Goal: Information Seeking & Learning: Learn about a topic

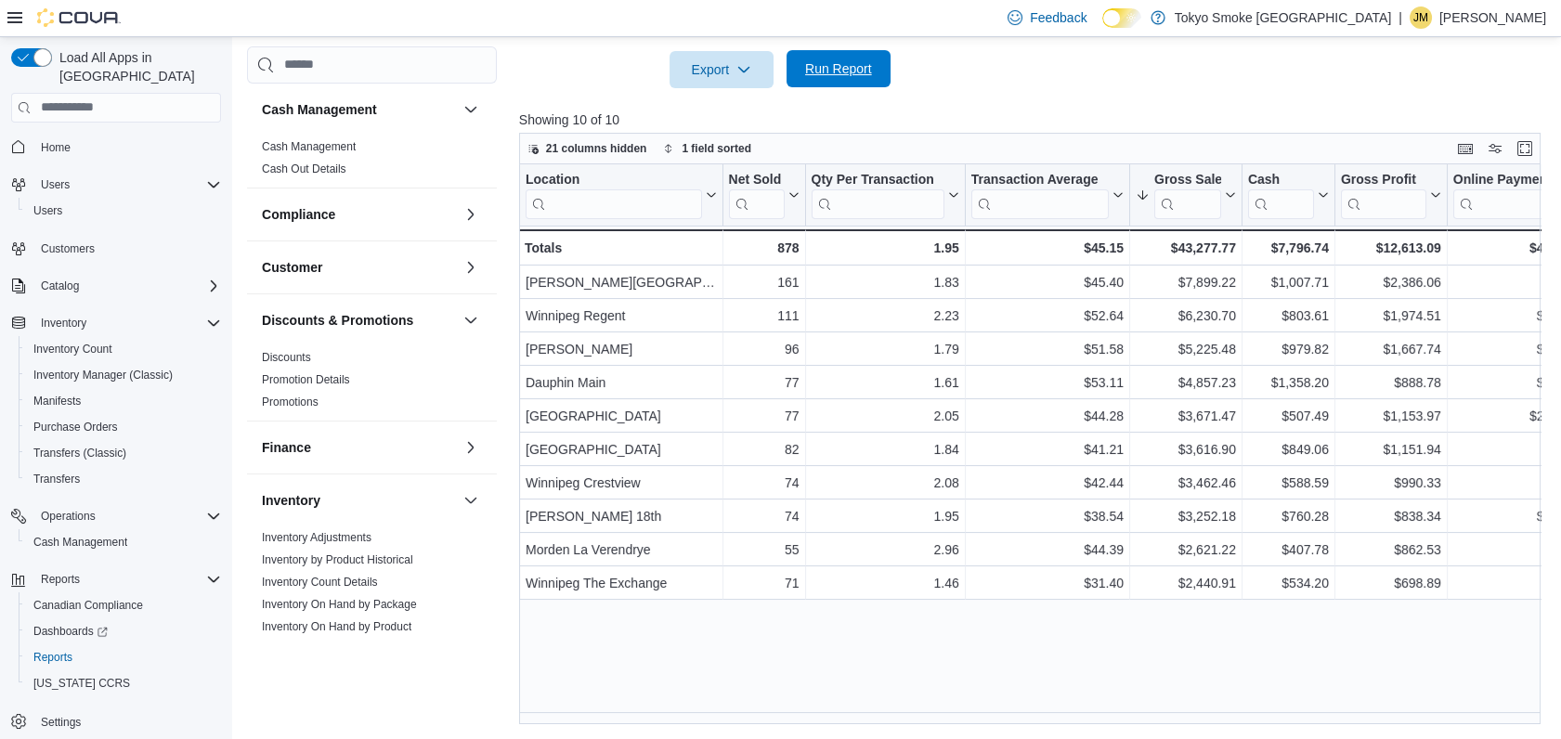
scroll to position [900, 0]
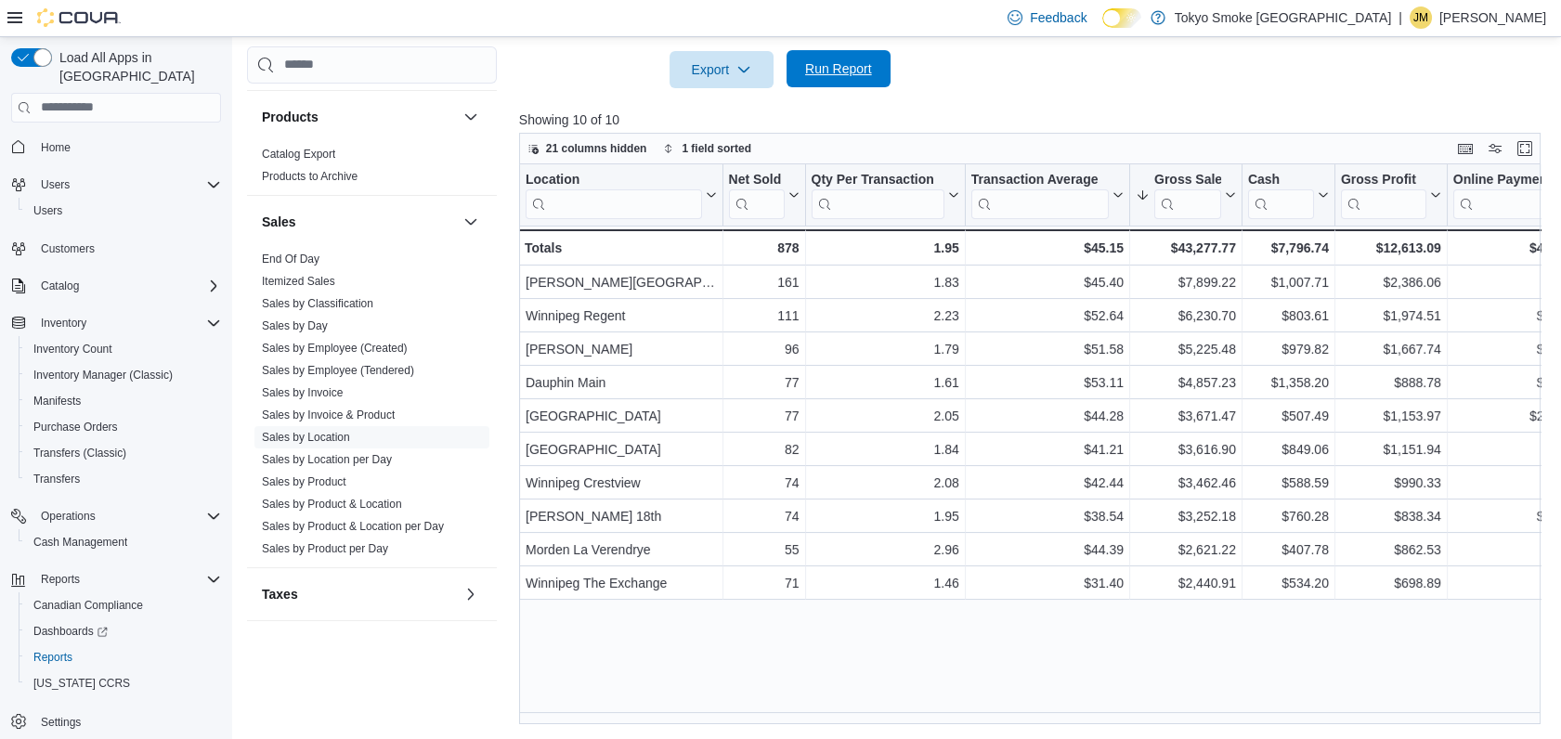
click at [862, 65] on span "Run Report" at bounding box center [838, 68] width 67 height 19
click at [92, 535] on span "Cash Management" at bounding box center [80, 542] width 94 height 15
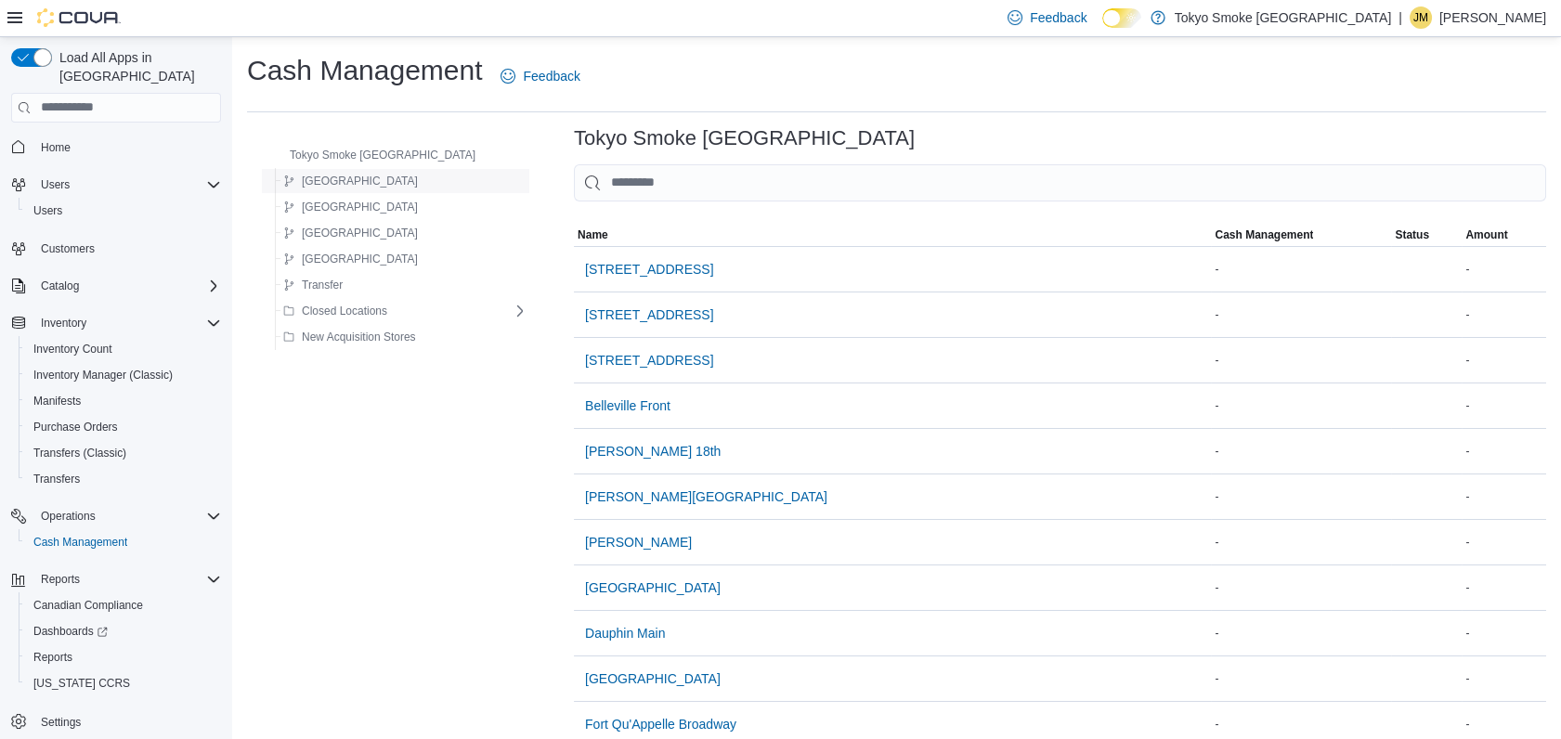
click at [364, 188] on div "Manitoba" at bounding box center [402, 181] width 252 height 22
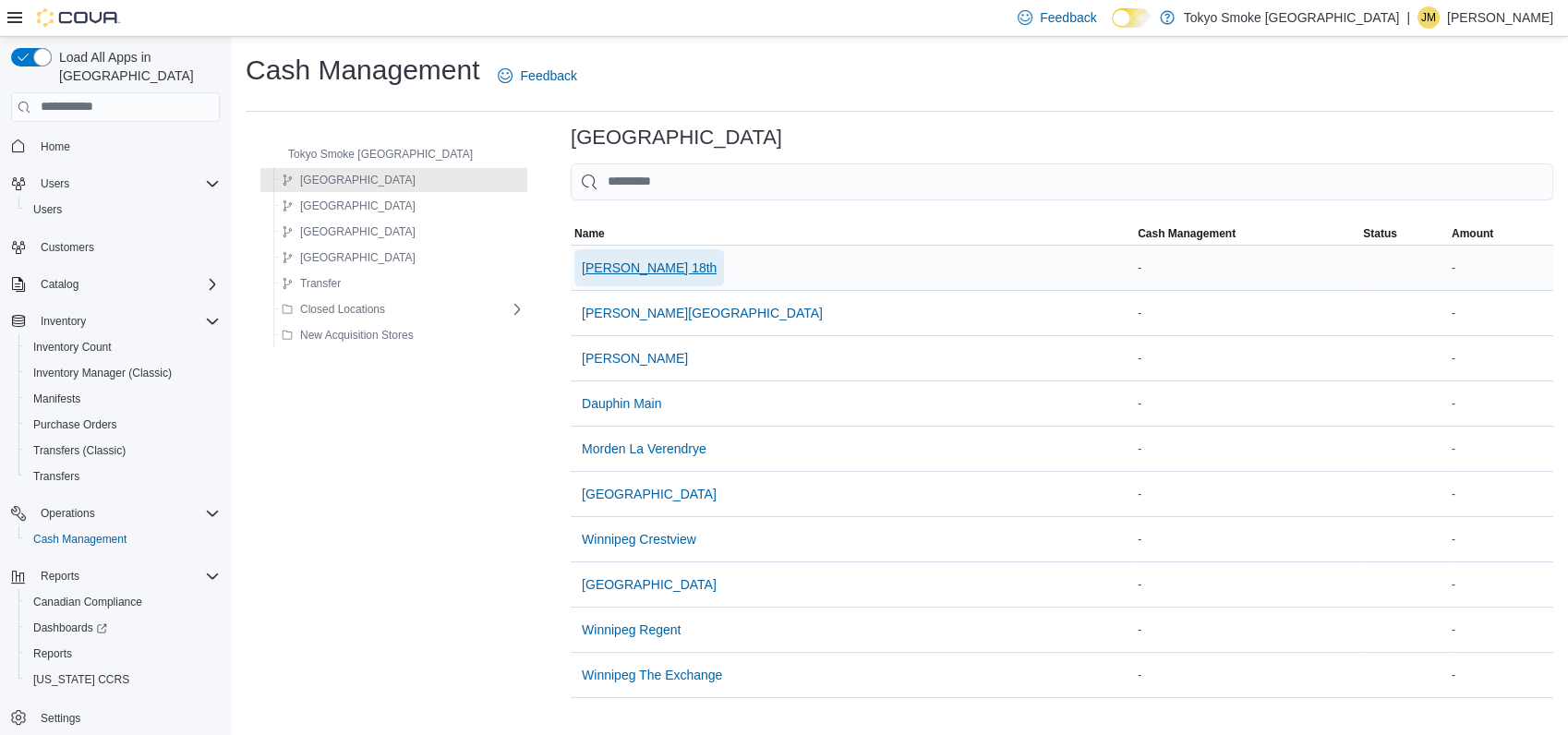
click at [582, 266] on span "Brandon 18th" at bounding box center [649, 268] width 135 height 19
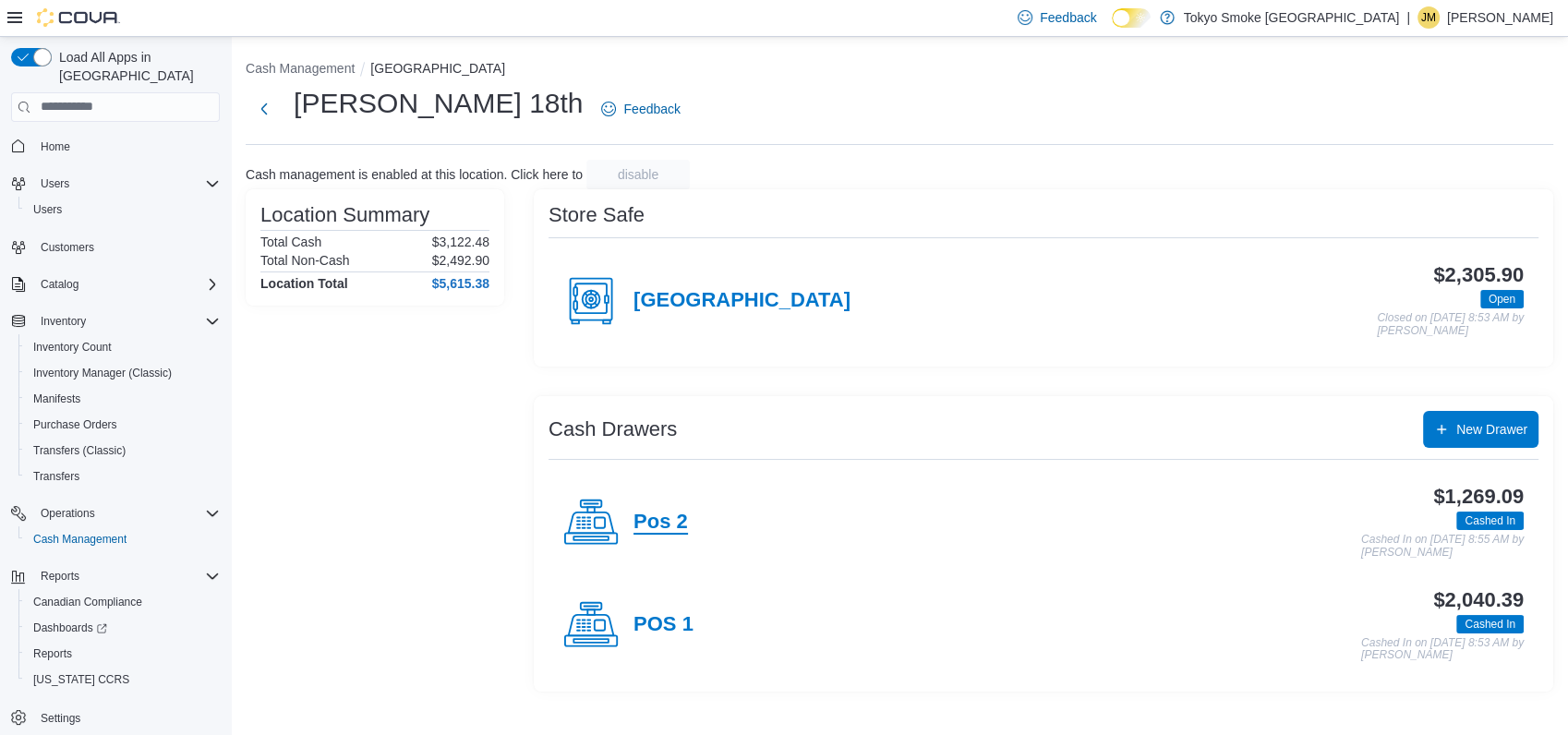
click at [663, 514] on h4 "Pos 2" at bounding box center [660, 523] width 55 height 24
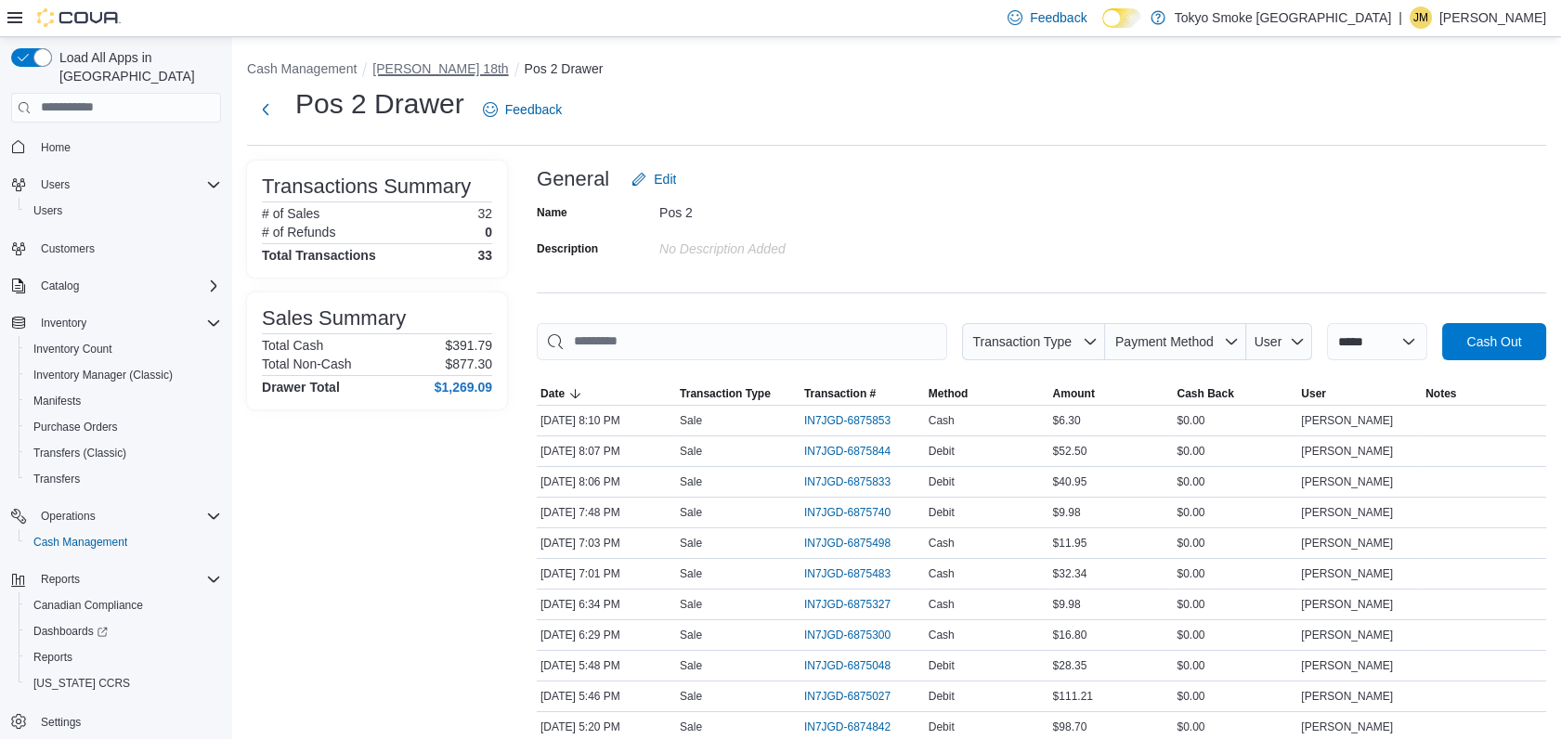
drag, startPoint x: 402, startPoint y: 67, endPoint x: 416, endPoint y: 86, distance: 24.0
click at [402, 68] on button "Brandon 18th" at bounding box center [440, 68] width 136 height 15
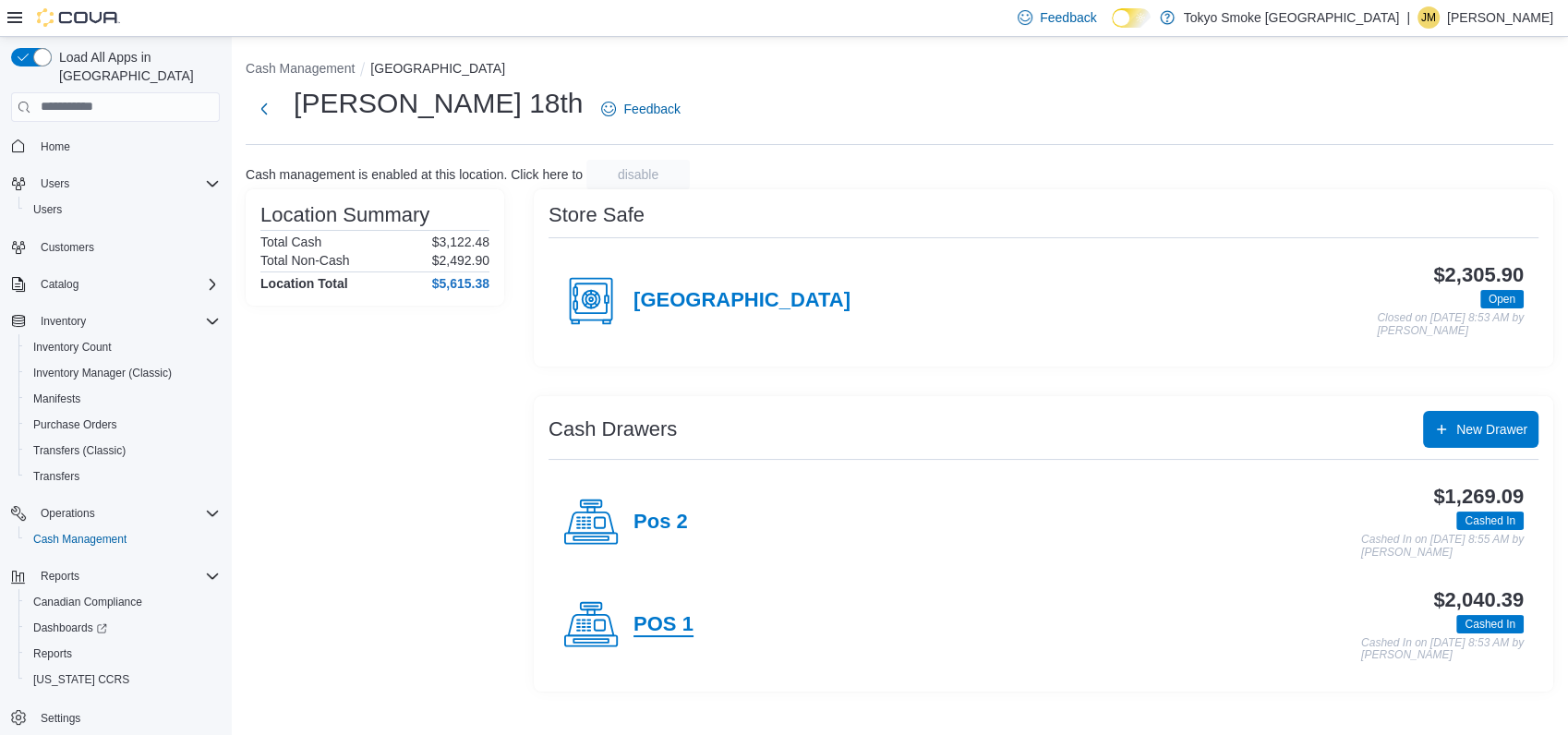
click at [692, 616] on h4 "POS 1" at bounding box center [663, 626] width 60 height 24
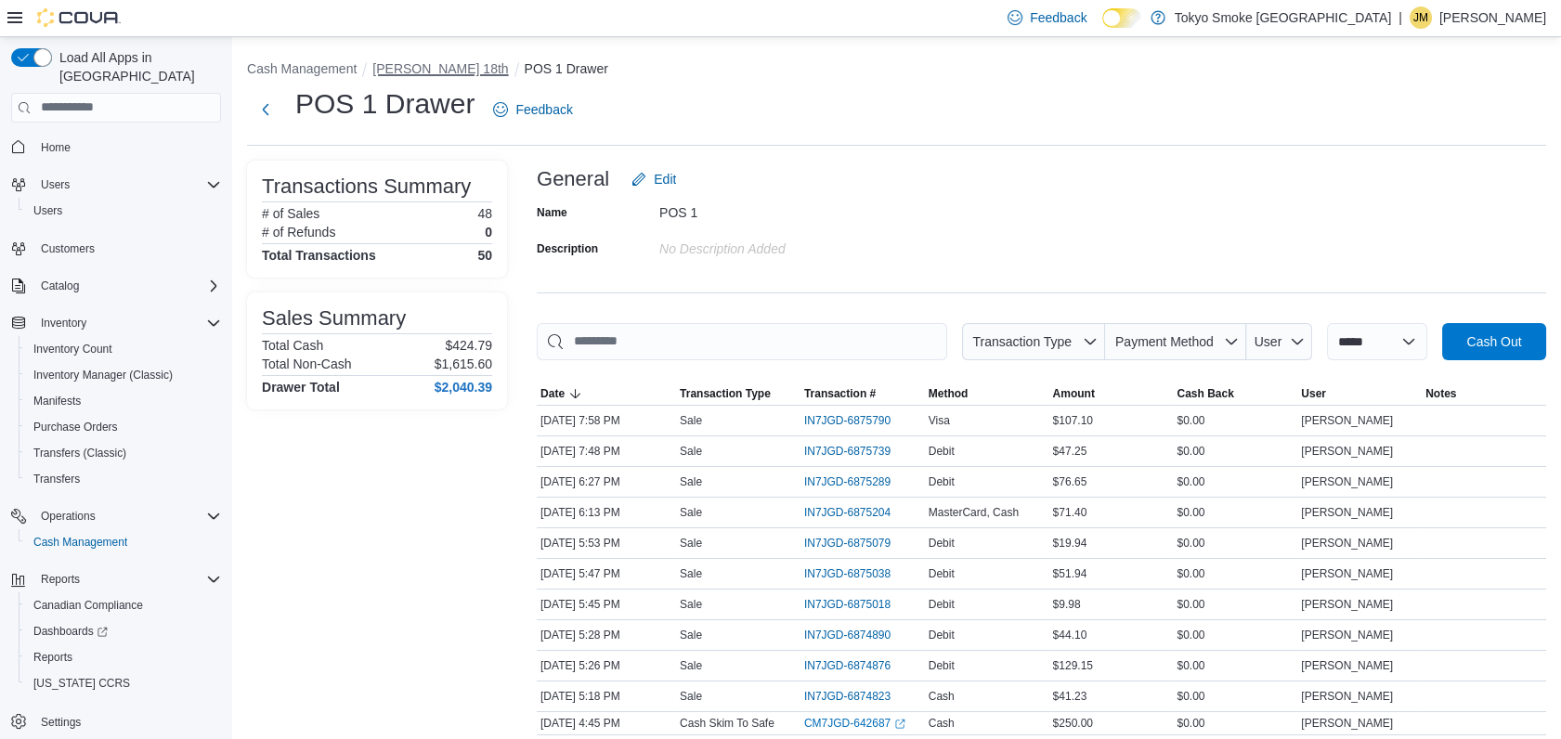
click at [418, 62] on button "Brandon 18th" at bounding box center [440, 68] width 136 height 15
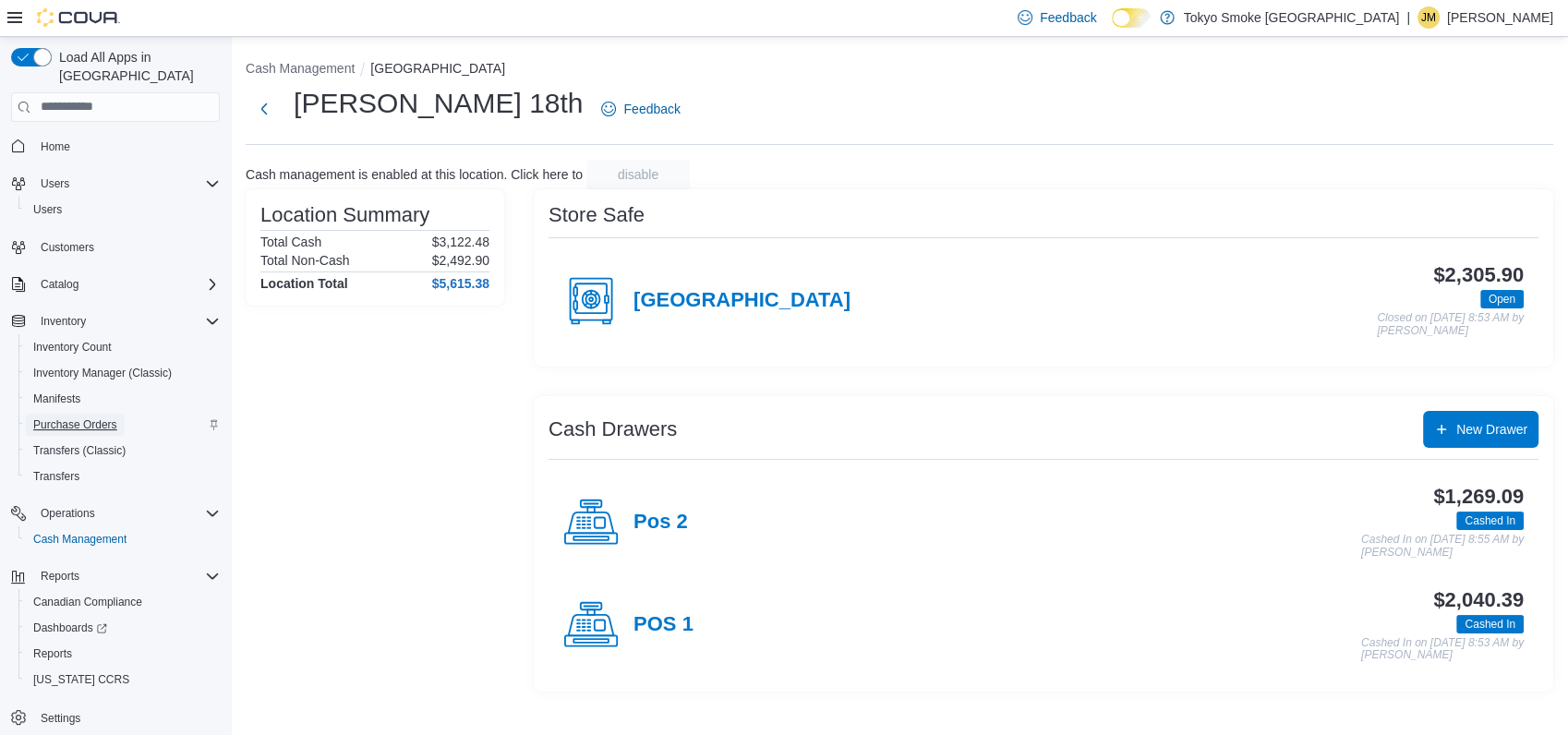
click at [86, 418] on span "Purchase Orders" at bounding box center [75, 425] width 85 height 15
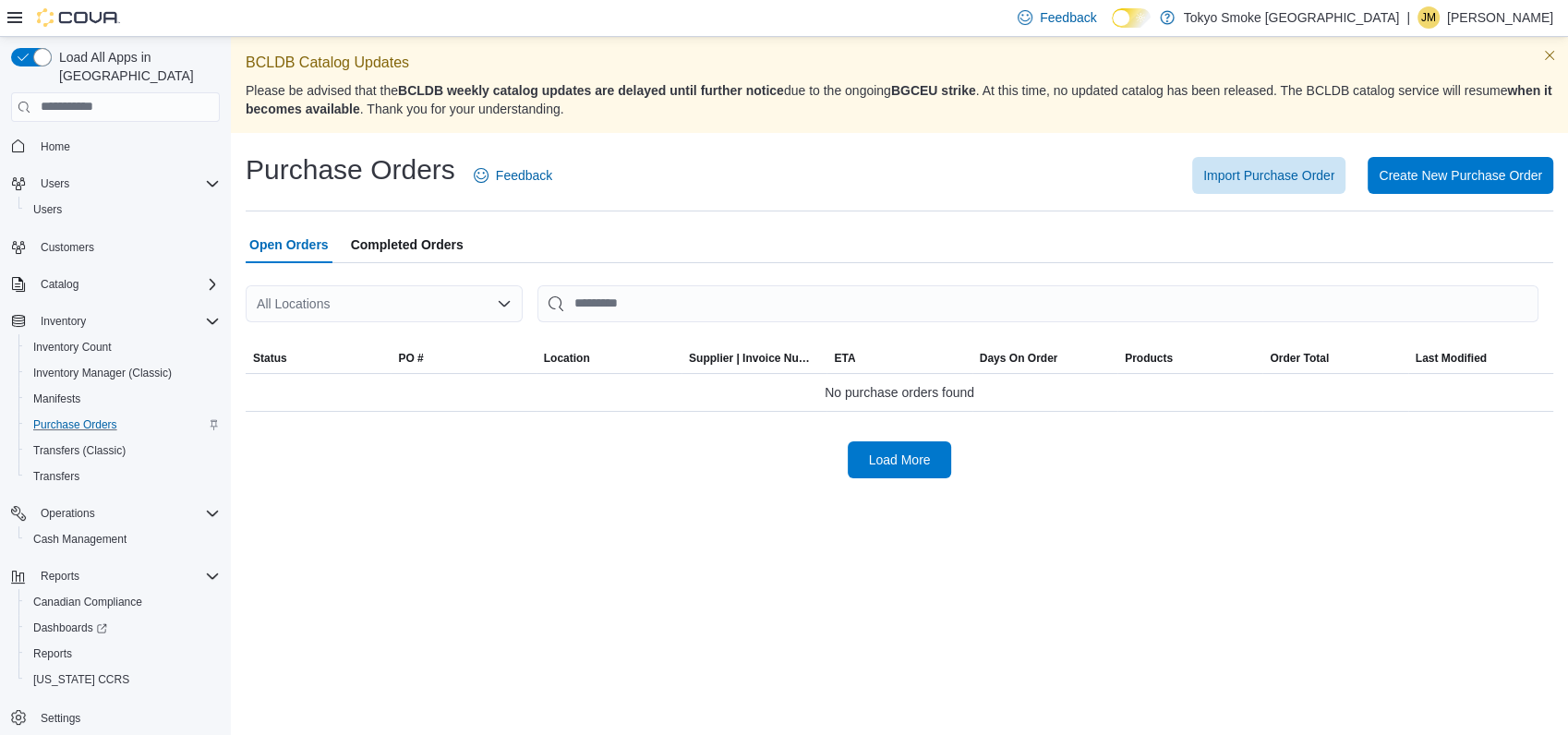
click at [447, 309] on div "All Locations" at bounding box center [384, 303] width 277 height 37
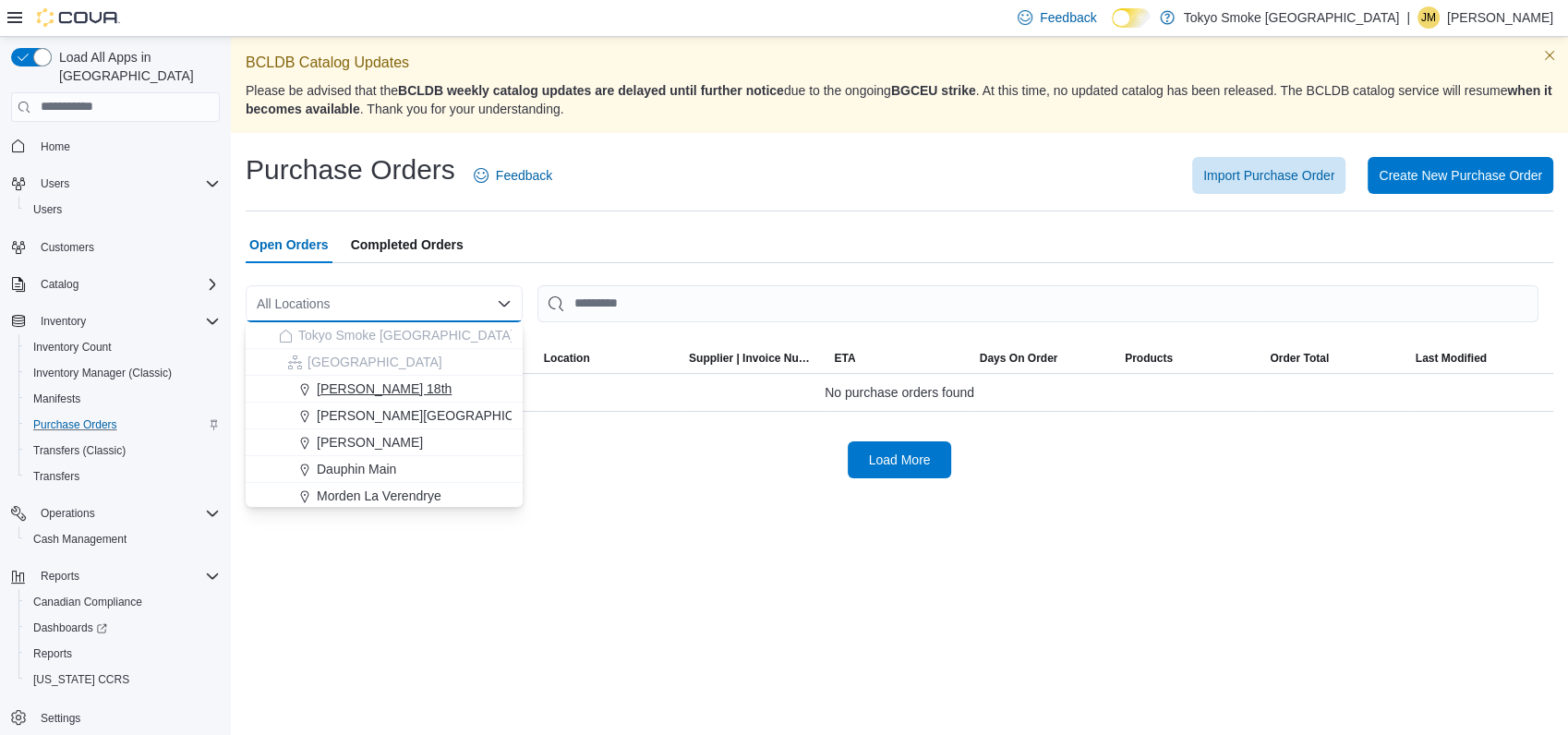
click at [390, 395] on span "Brandon 18th" at bounding box center [385, 389] width 135 height 19
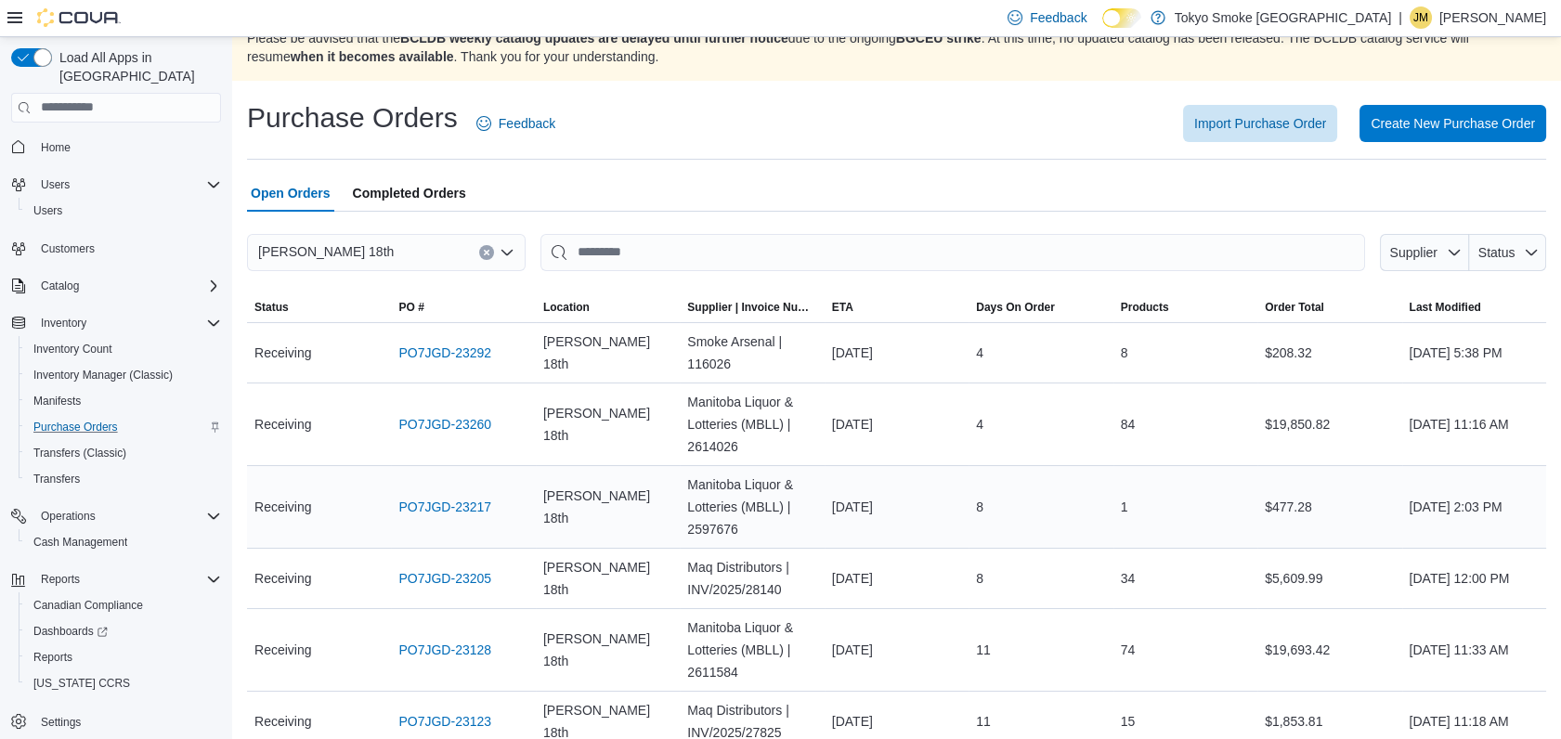
scroll to position [103, 0]
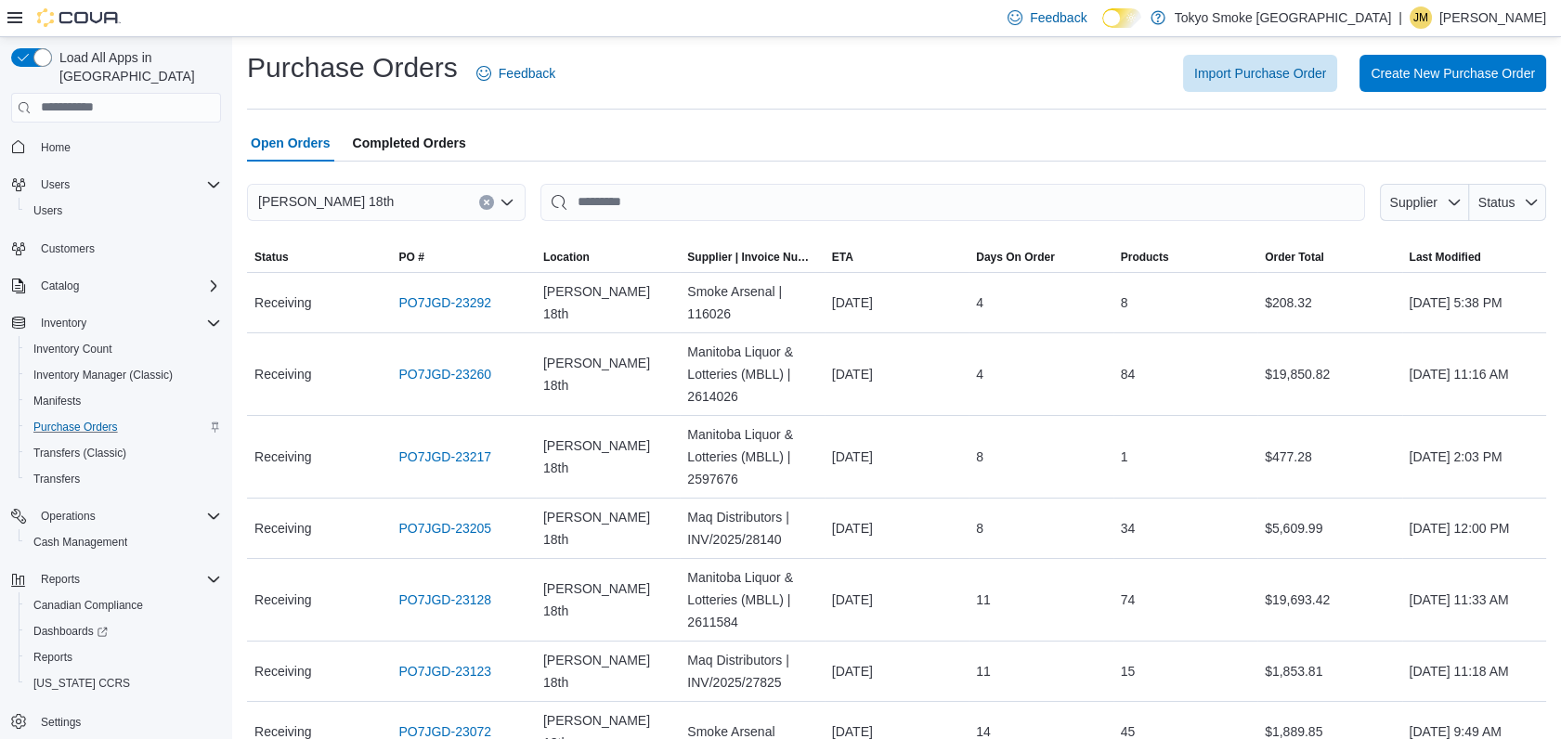
click at [492, 201] on button "Clear input" at bounding box center [486, 202] width 15 height 15
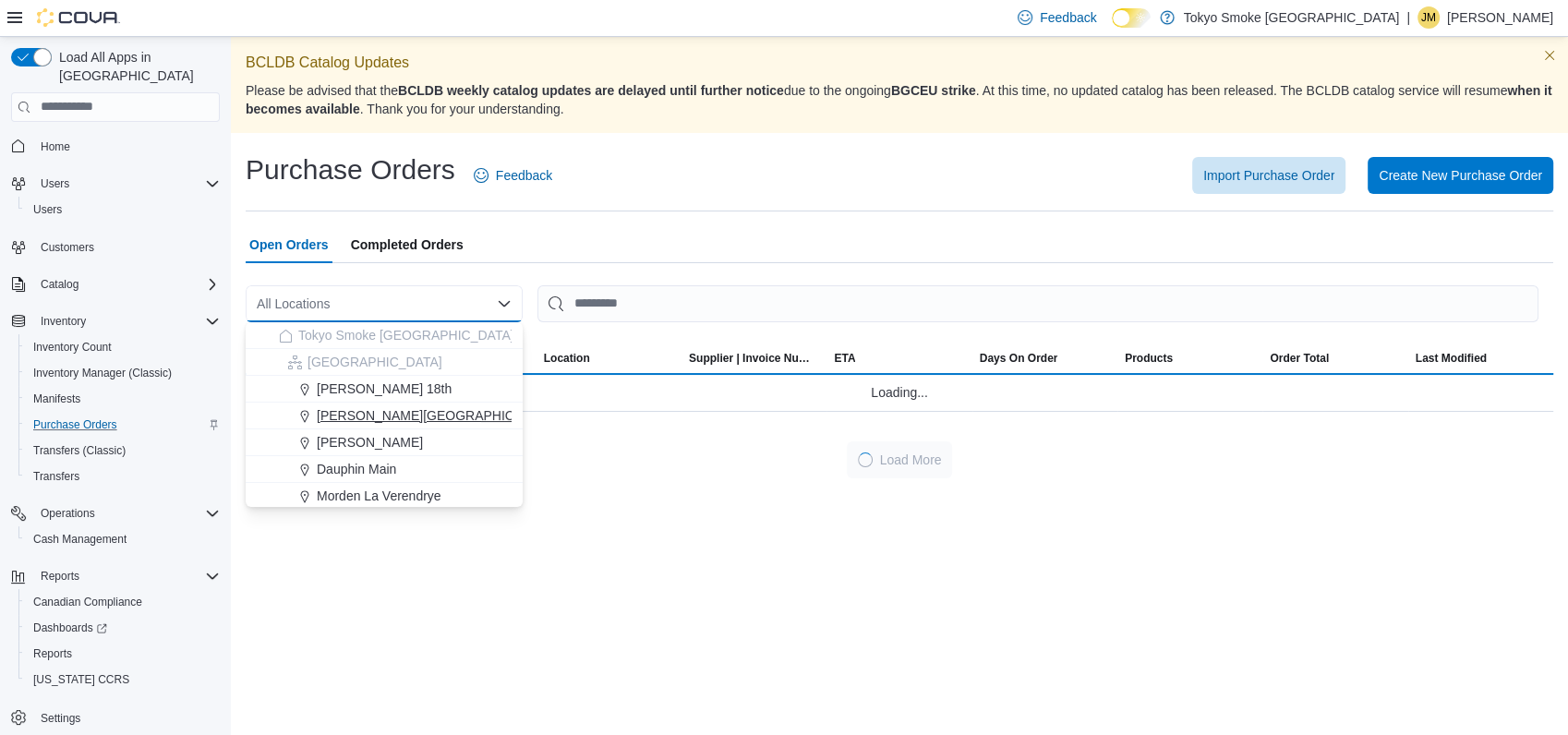
click at [359, 408] on span "Brandon Corral Centre" at bounding box center [437, 416] width 241 height 19
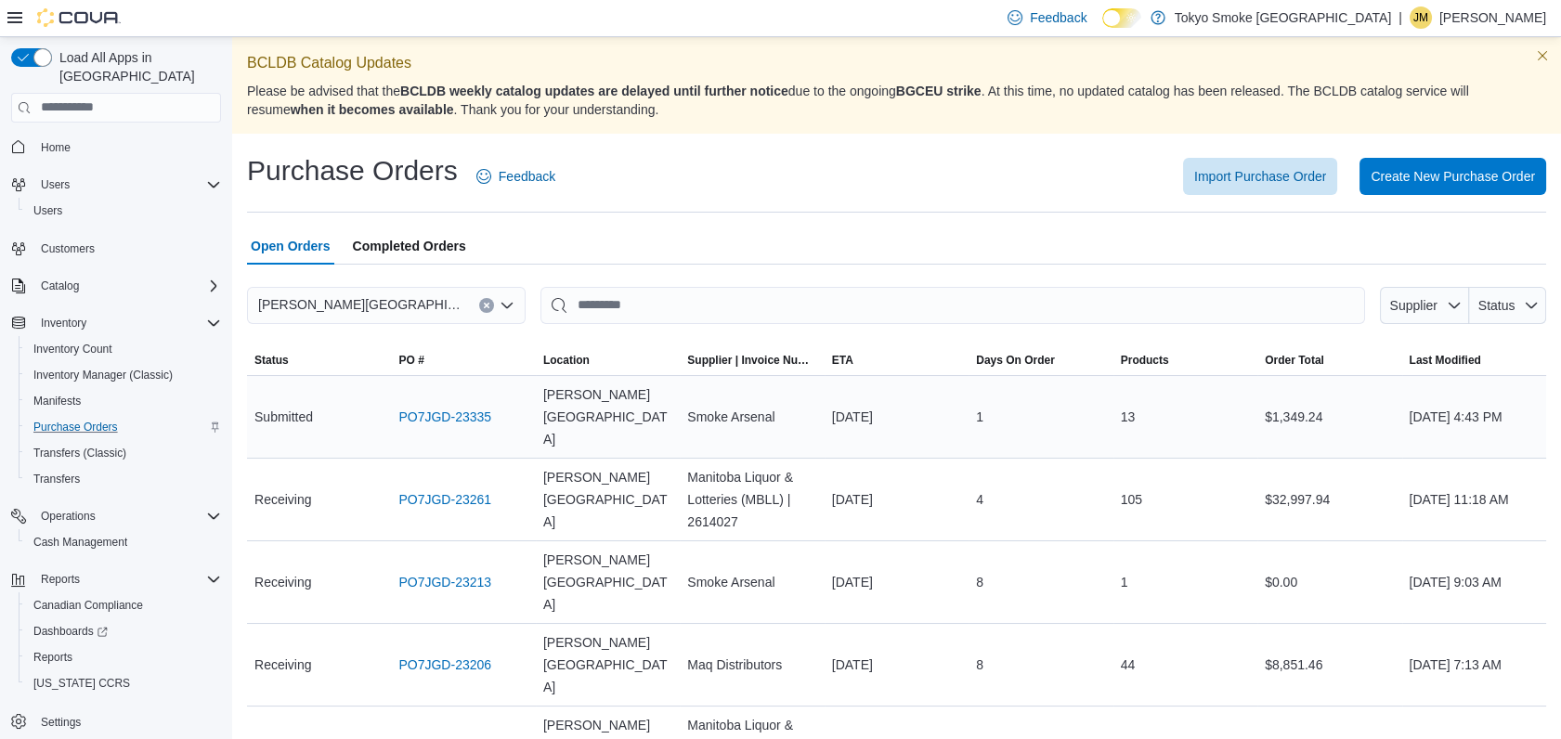
click at [493, 398] on div "PO7JGD-23335" at bounding box center [463, 416] width 144 height 37
click at [489, 406] on link "PO7JGD-23335" at bounding box center [444, 417] width 93 height 22
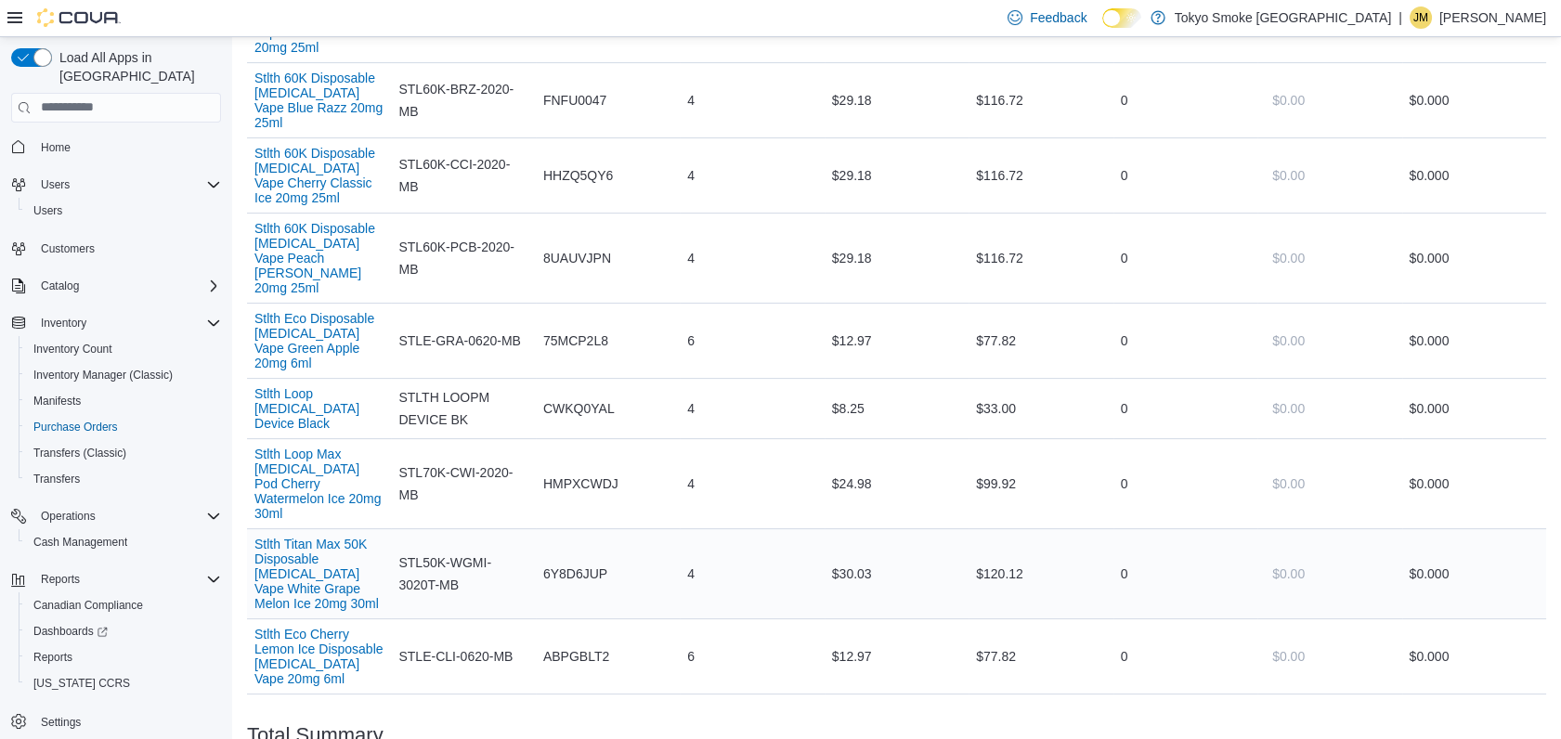
scroll to position [1196, 0]
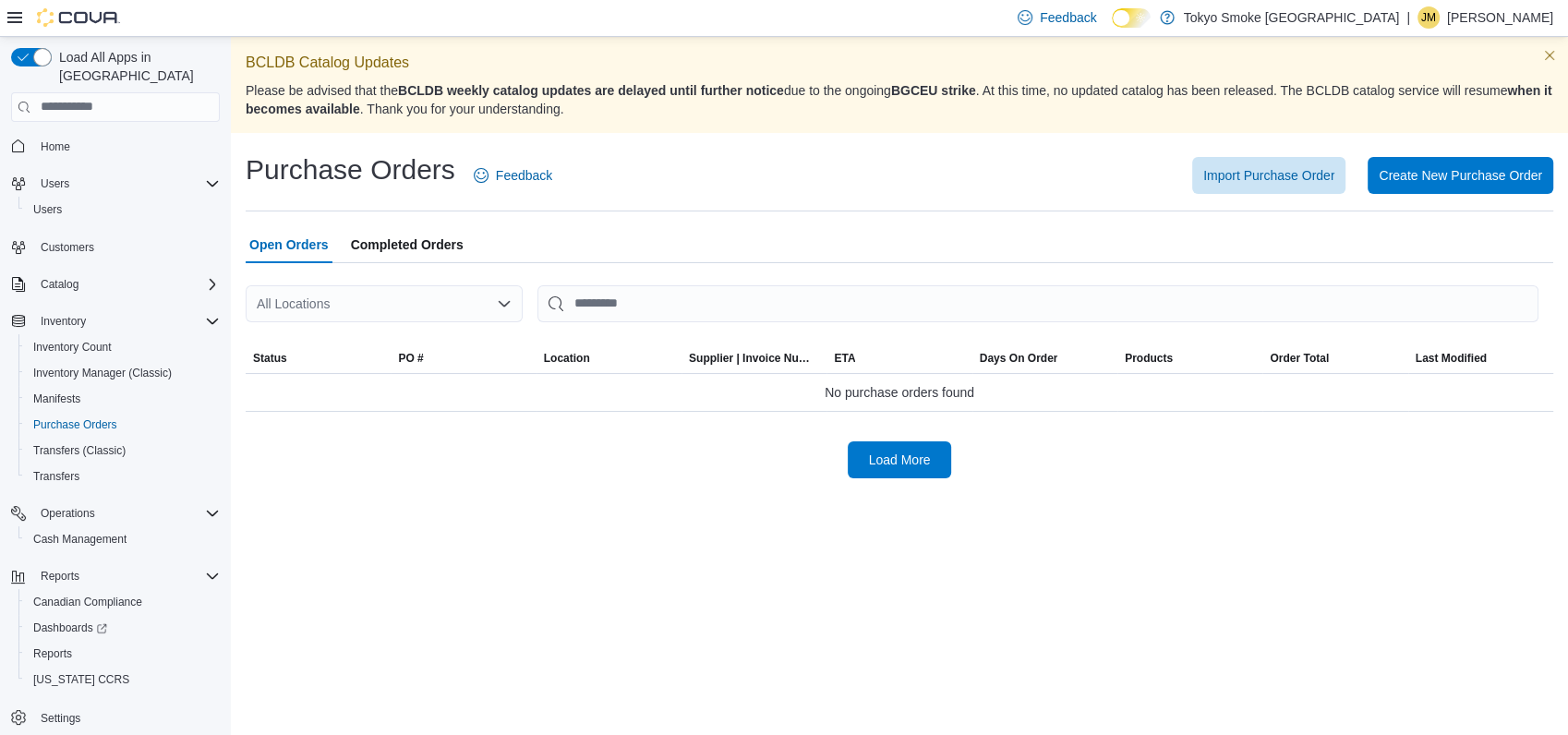
click at [461, 299] on div "All Locations" at bounding box center [384, 303] width 277 height 37
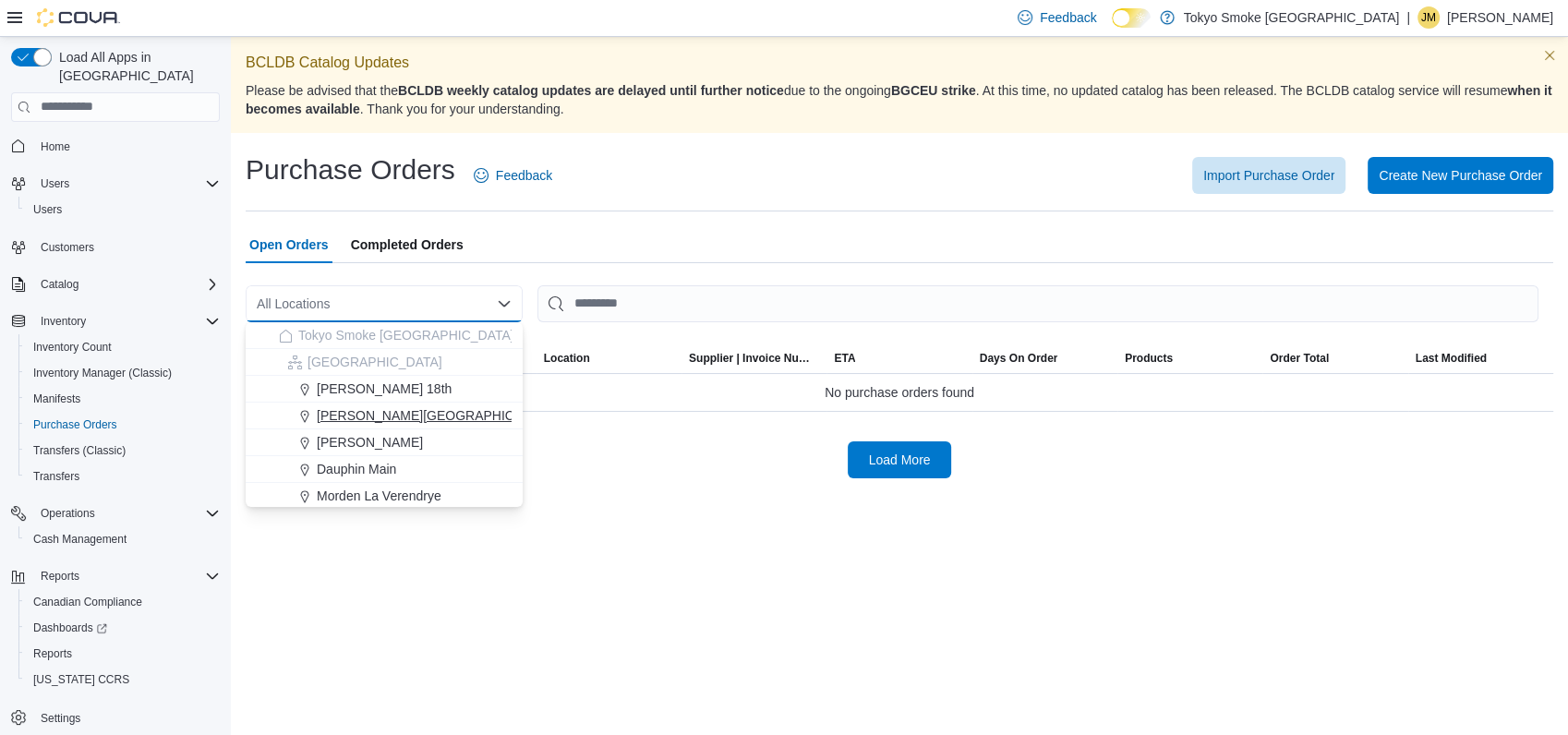
click at [397, 411] on span "[PERSON_NAME][GEOGRAPHIC_DATA]" at bounding box center [437, 416] width 241 height 19
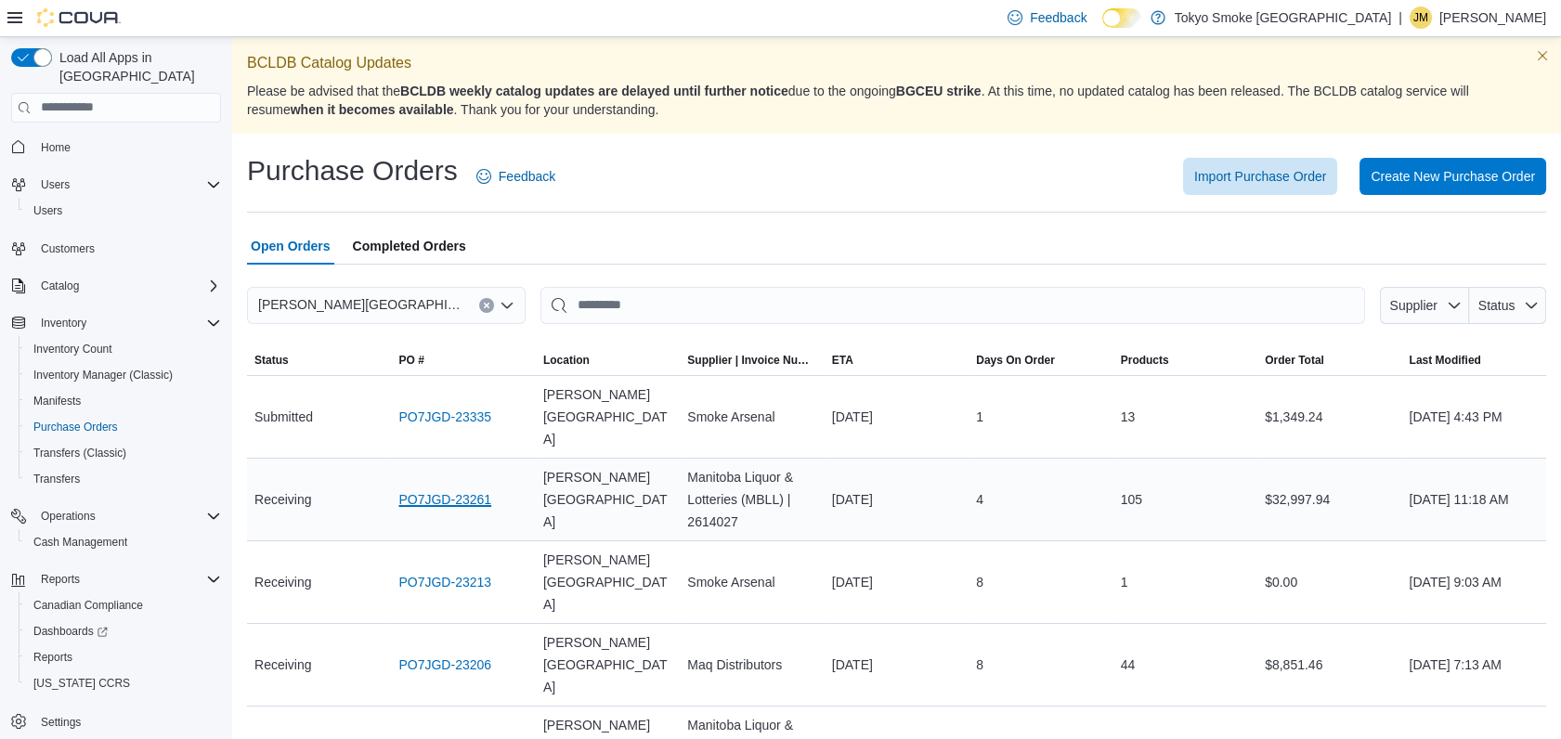
click at [450, 489] on link "PO7JGD-23261" at bounding box center [444, 500] width 93 height 22
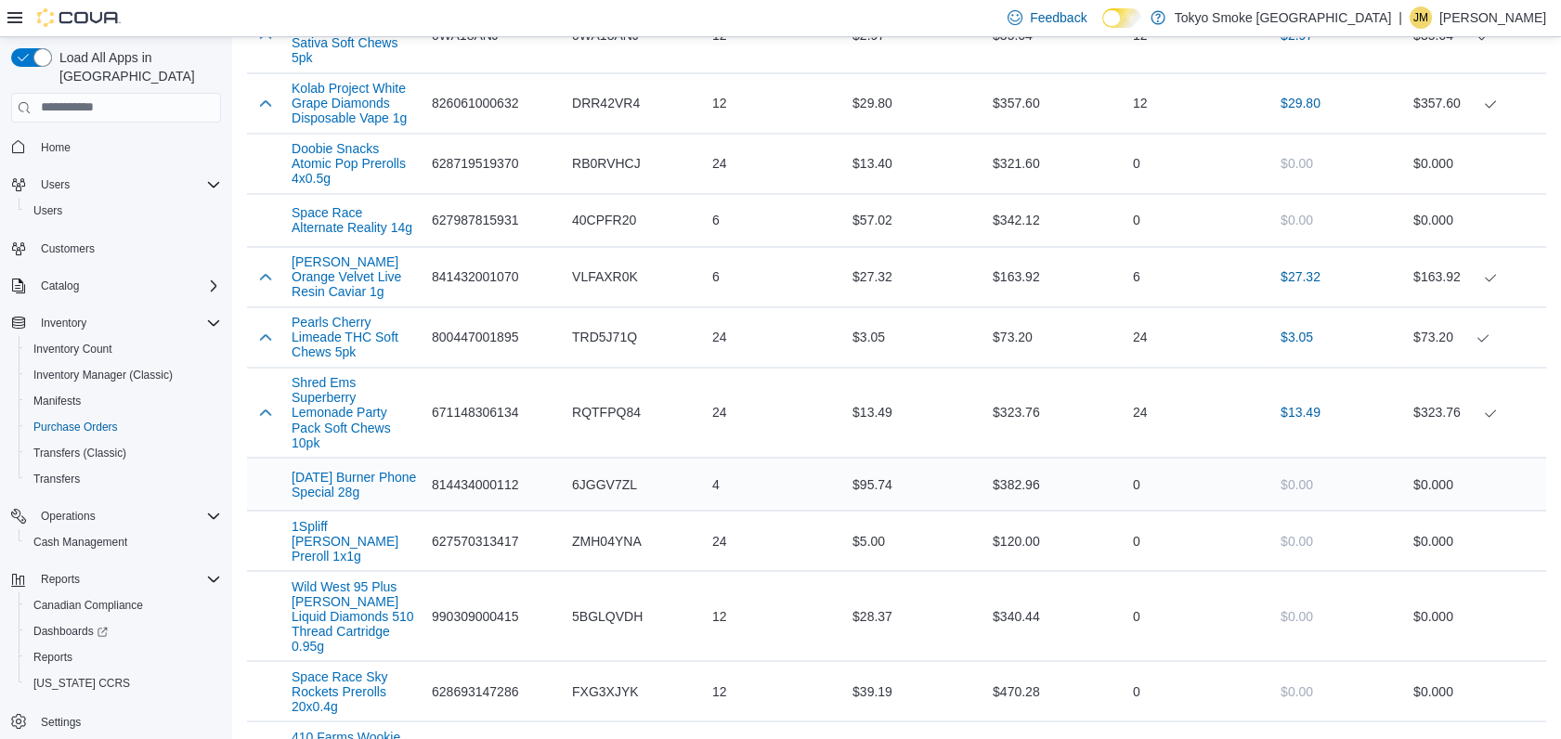
scroll to position [6707, 0]
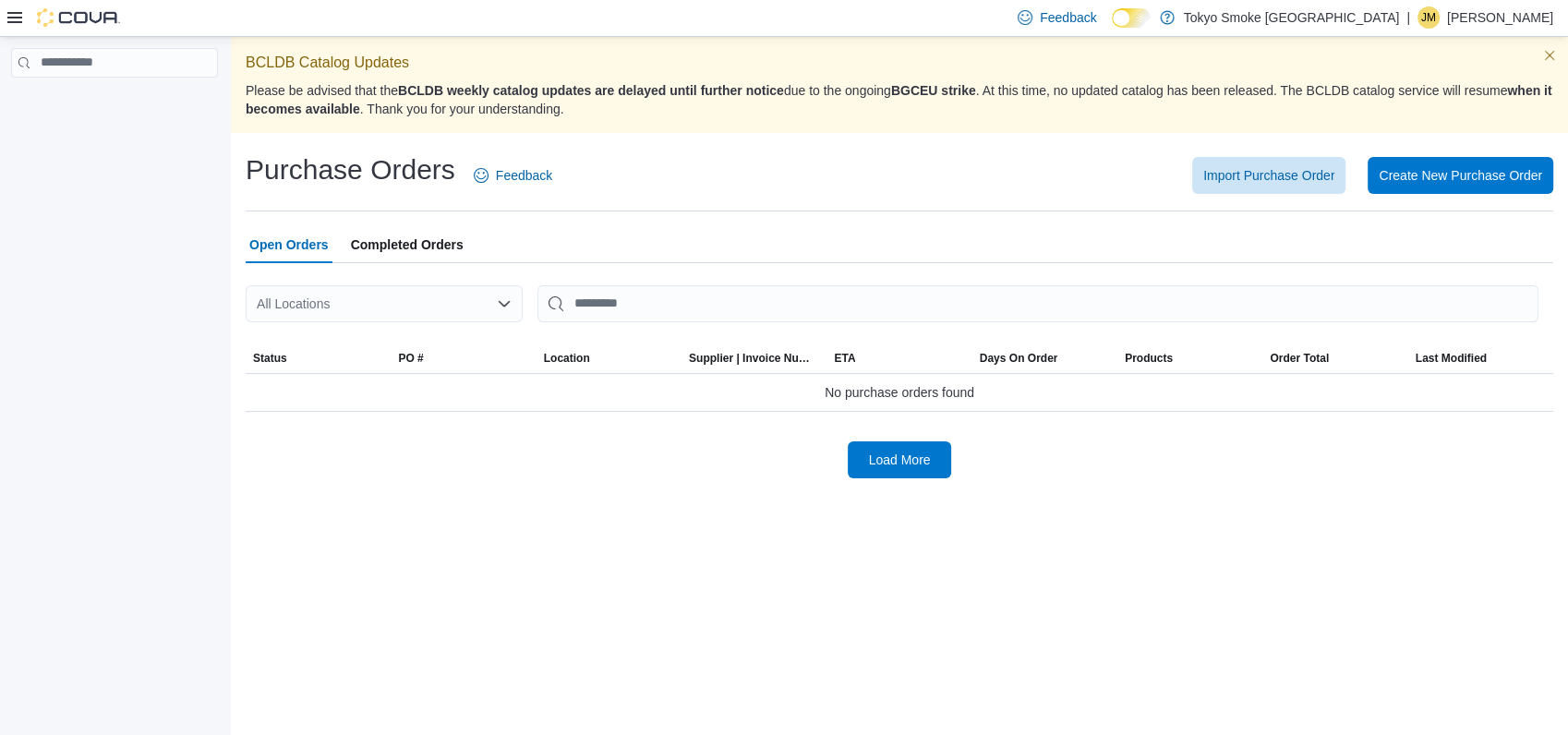
click at [748, 203] on div "Purchase Orders Feedback Import Purchase Order Create New Purchase Order" at bounding box center [899, 181] width 1307 height 60
click at [451, 309] on div "All Locations" at bounding box center [384, 303] width 277 height 37
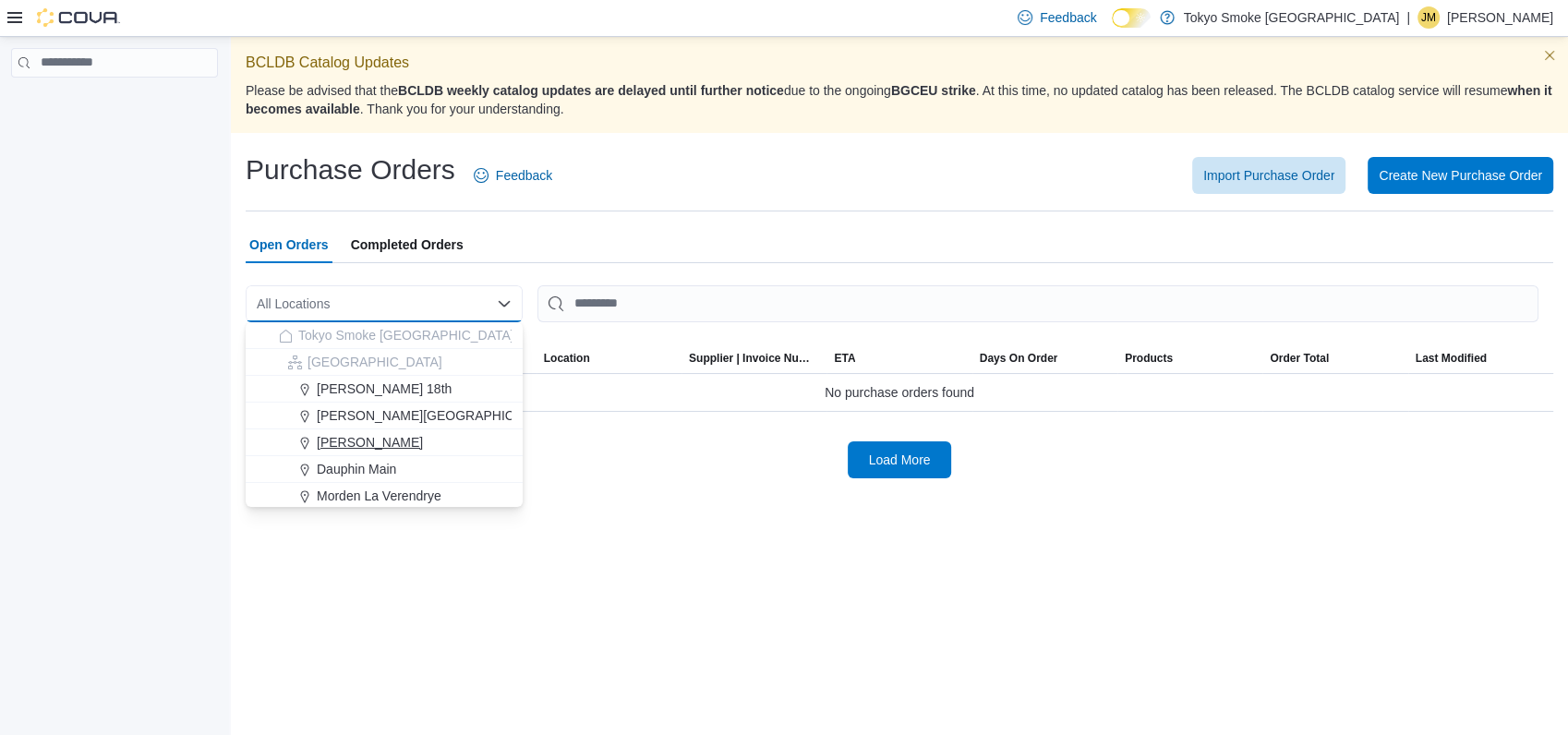
click at [384, 430] on button "[PERSON_NAME]" at bounding box center [384, 443] width 277 height 27
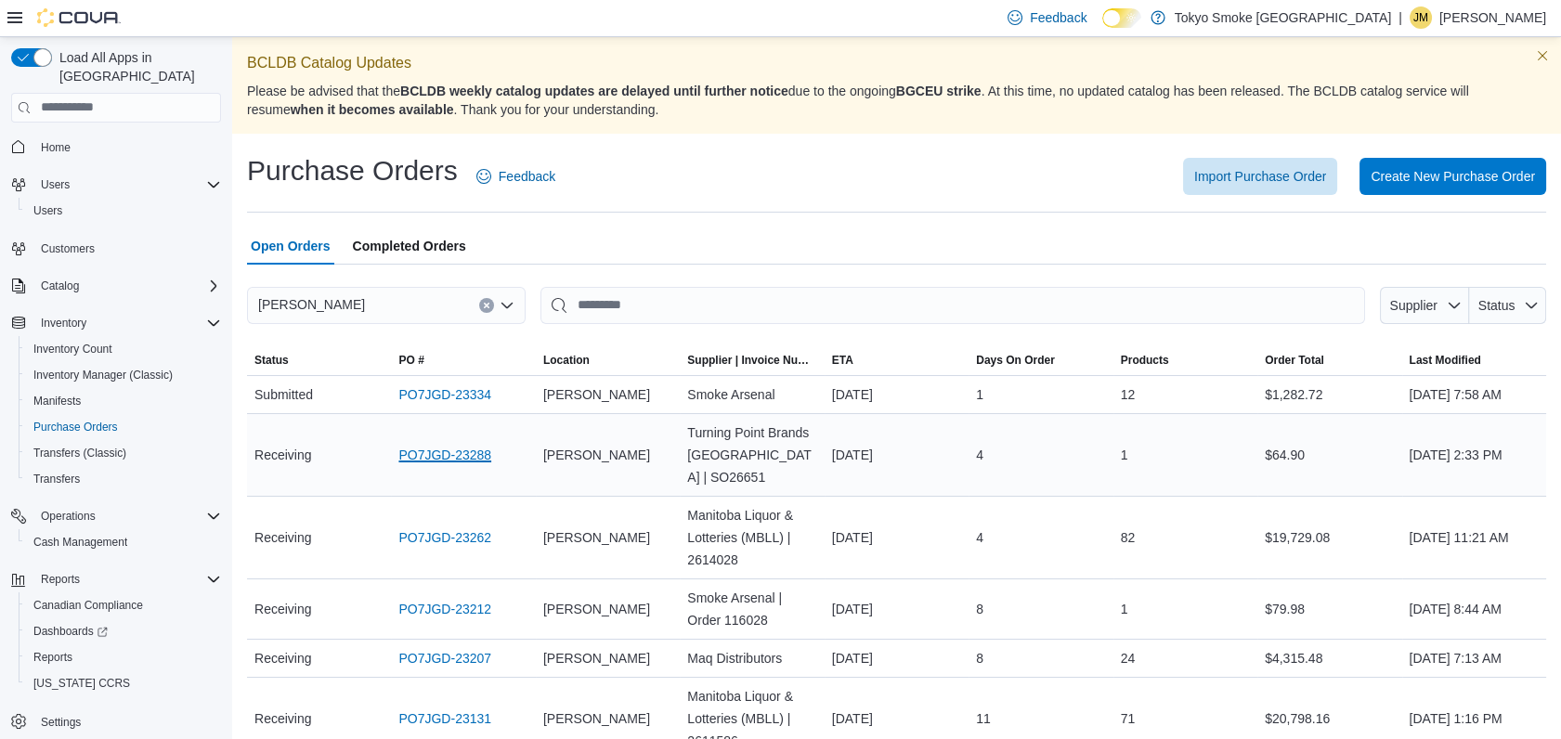
click at [455, 444] on link "PO7JGD-23288" at bounding box center [444, 455] width 93 height 22
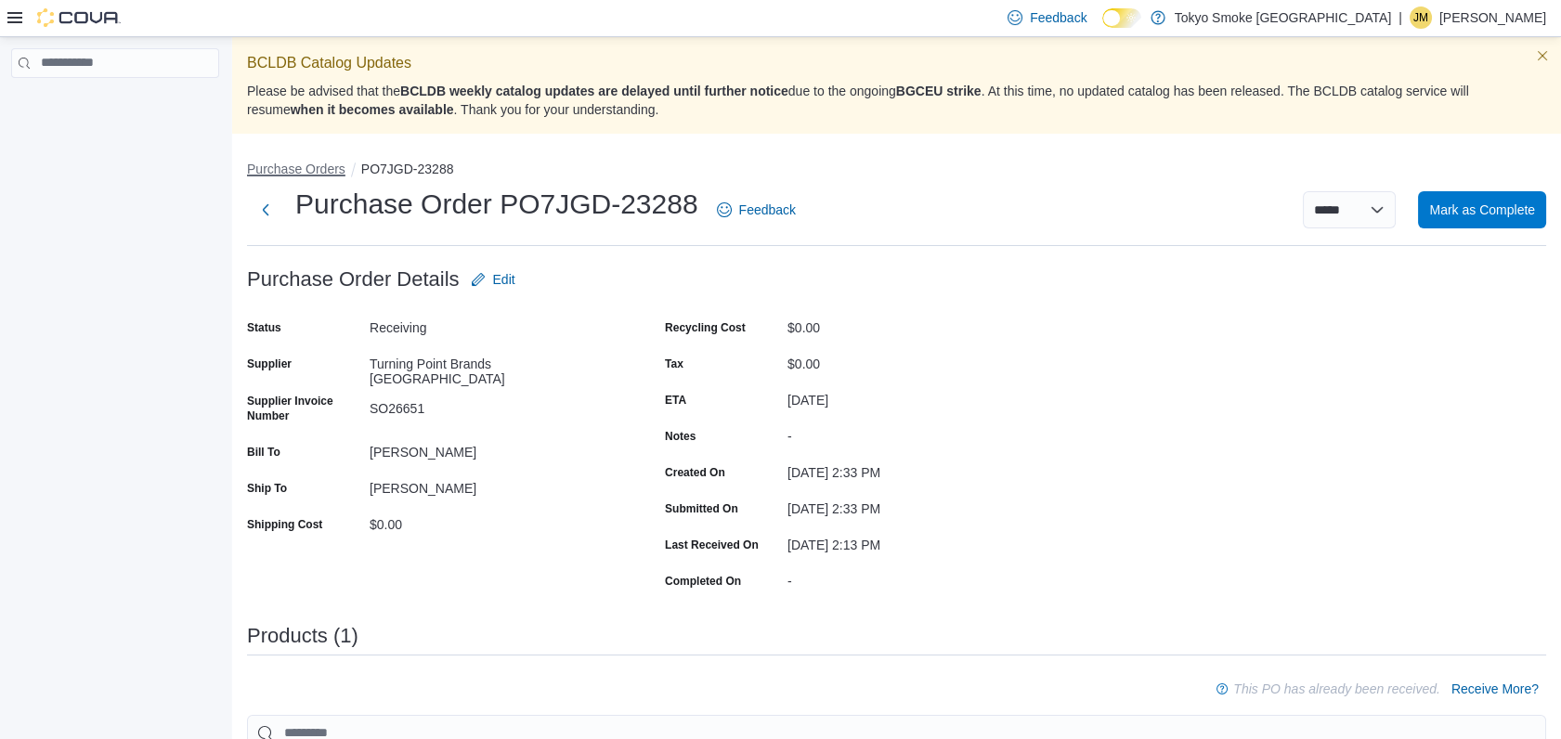
click at [324, 164] on button "Purchase Orders" at bounding box center [296, 169] width 98 height 15
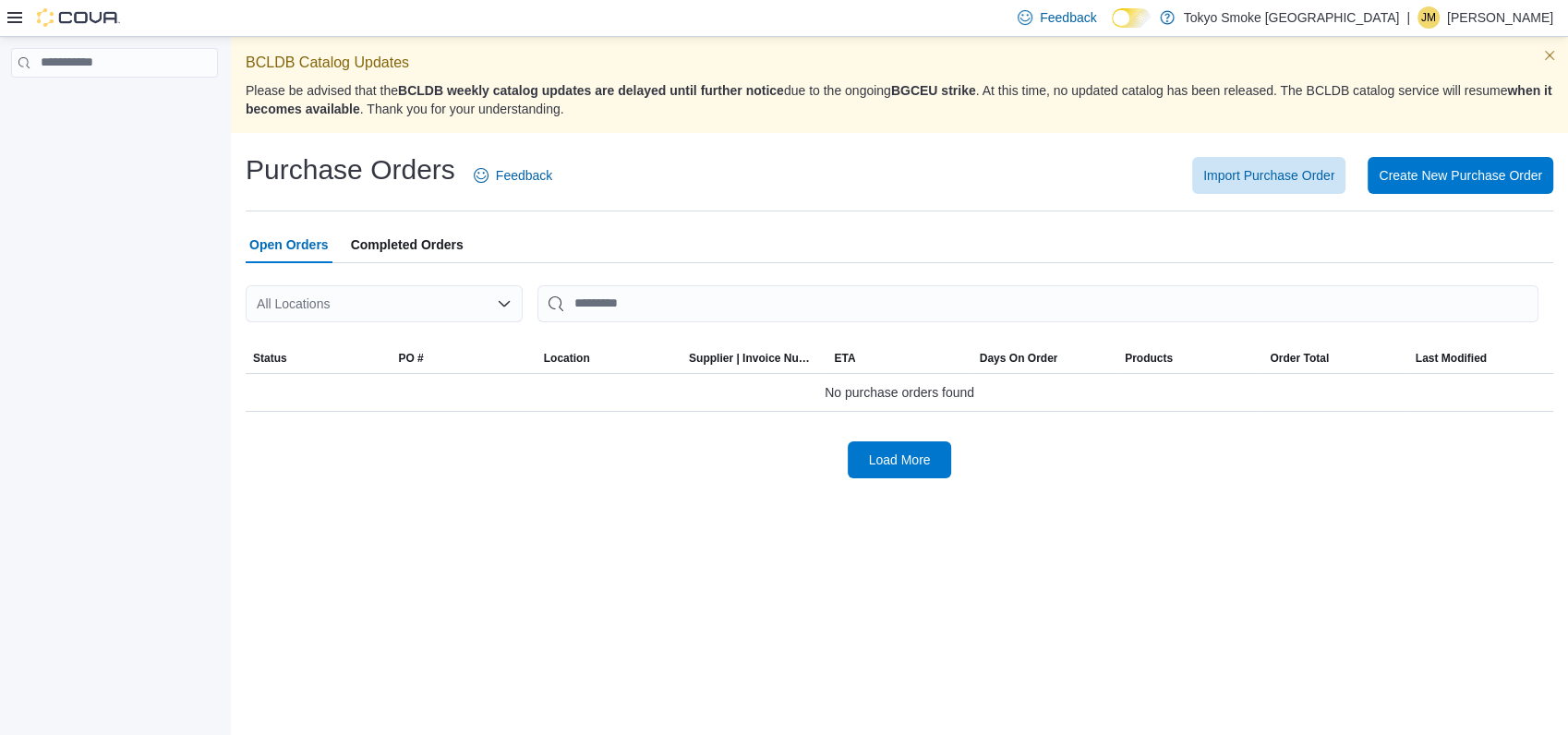
click at [280, 279] on div at bounding box center [899, 275] width 1307 height 22
click at [310, 317] on div "All Locations" at bounding box center [384, 303] width 277 height 37
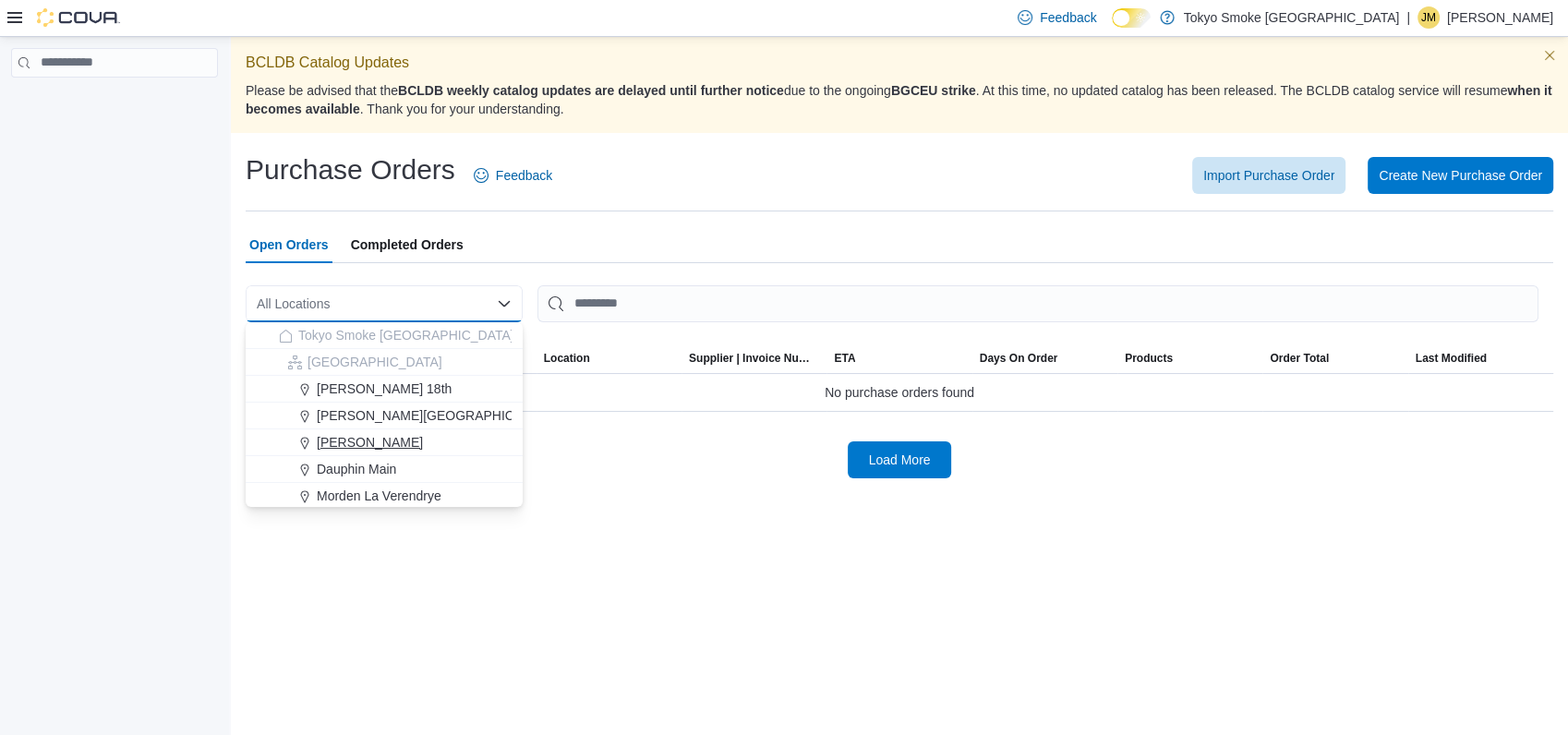
click at [362, 440] on span "Brandon Victoria" at bounding box center [370, 443] width 106 height 19
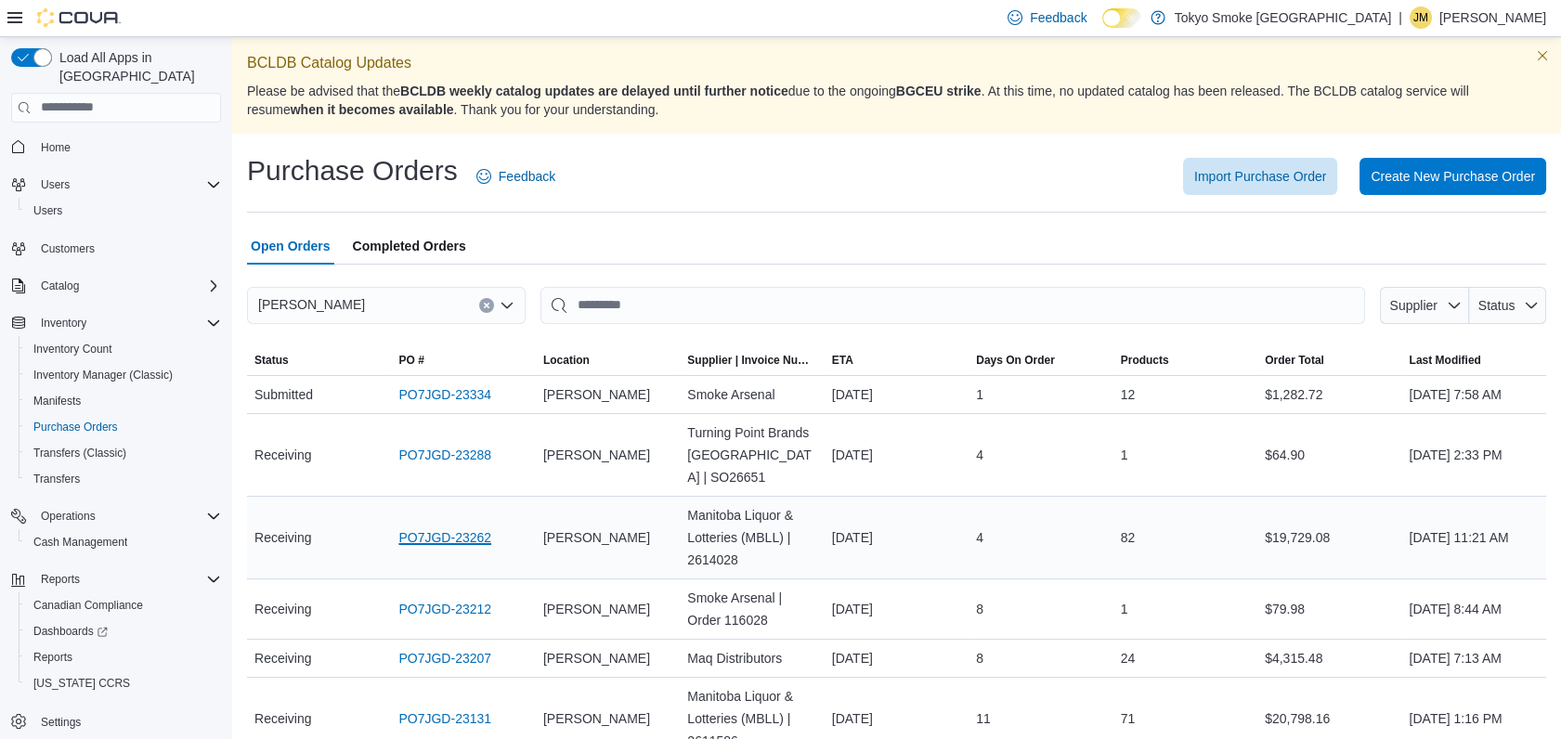
click at [432, 527] on link "PO7JGD-23262" at bounding box center [444, 538] width 93 height 22
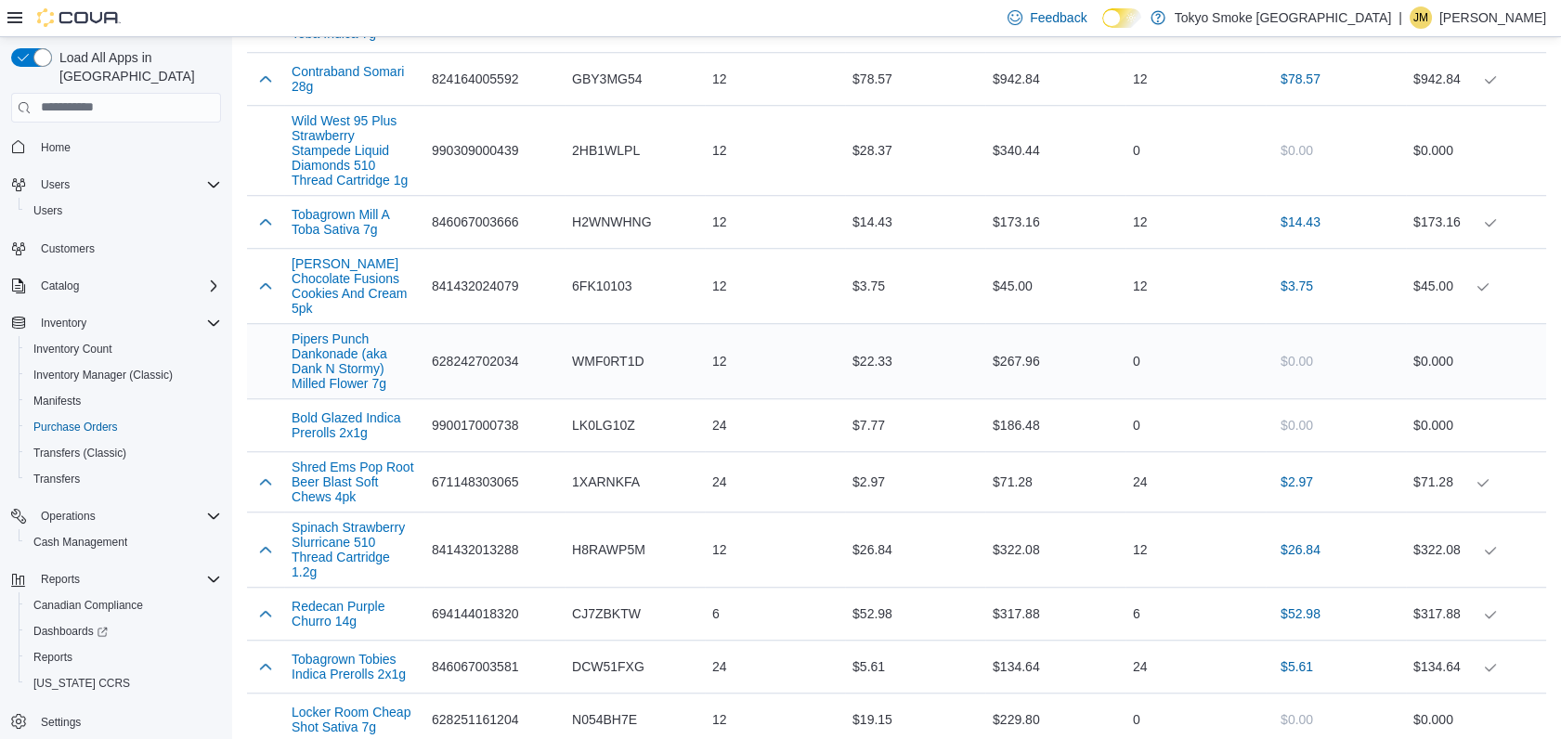
scroll to position [3199, 0]
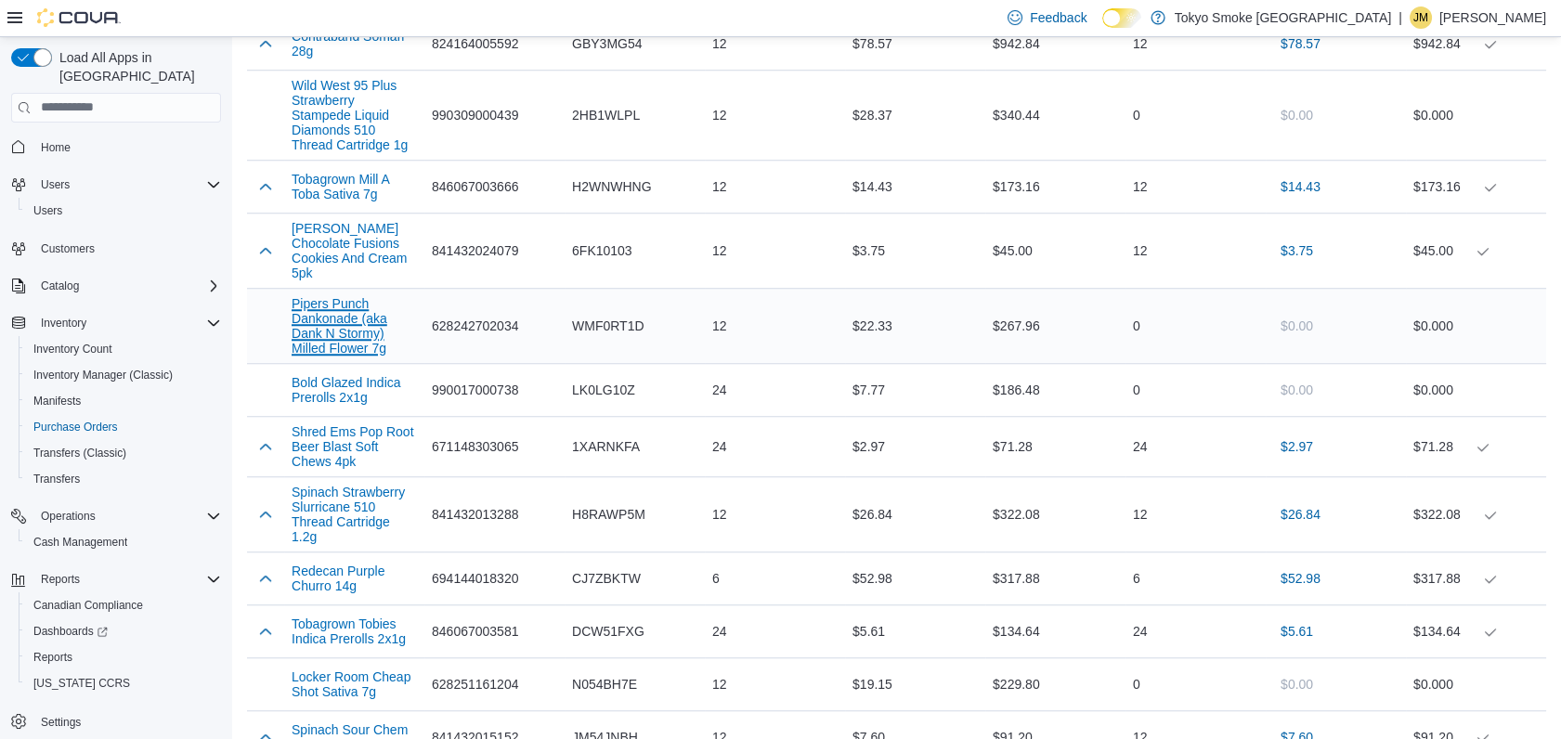
click at [337, 296] on button "Pipers Punch Dankonade (aka Dank N Stormy) Milled Flower 7g" at bounding box center [354, 325] width 125 height 59
